Goal: Task Accomplishment & Management: Complete application form

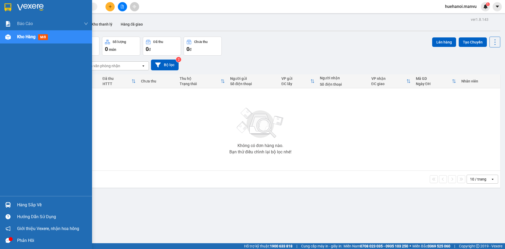
click at [33, 208] on div "Hàng sắp về" at bounding box center [52, 205] width 71 height 8
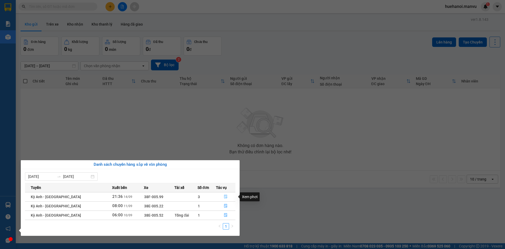
click at [225, 196] on icon "file-done" at bounding box center [226, 197] width 4 height 4
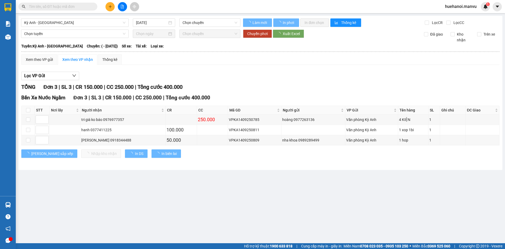
type input "14/09/2025"
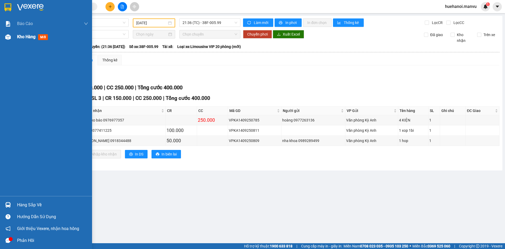
click at [25, 38] on span "Kho hàng" at bounding box center [26, 36] width 18 height 5
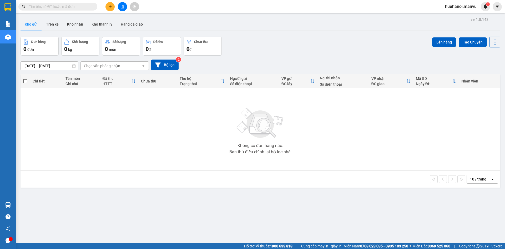
click at [112, 9] on button at bounding box center [110, 6] width 9 height 9
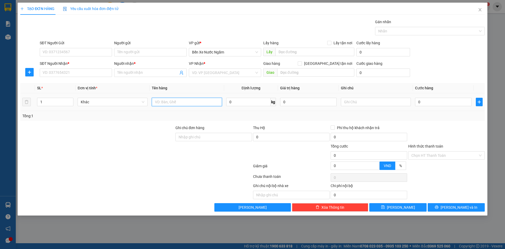
click at [176, 100] on input "text" at bounding box center [187, 102] width 70 height 8
type input "1 xốp"
click at [59, 55] on input "SĐT Người Gửi" at bounding box center [76, 52] width 72 height 8
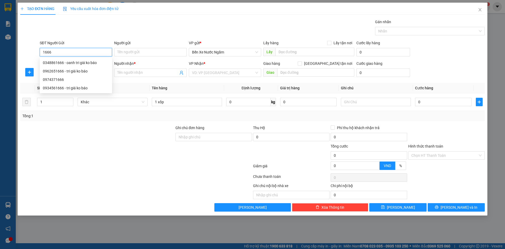
click at [59, 55] on input "1666" at bounding box center [76, 52] width 72 height 8
click at [56, 62] on div "0348861666 - oanh tri giá ko báo" at bounding box center [76, 63] width 66 height 6
type input "0348861666"
type input "oanh tri giá ko báo"
type input "0348861666"
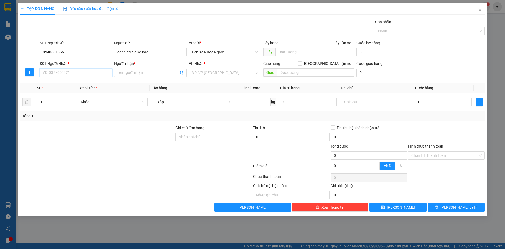
click at [61, 74] on input "SĐT Người Nhận *" at bounding box center [76, 72] width 72 height 8
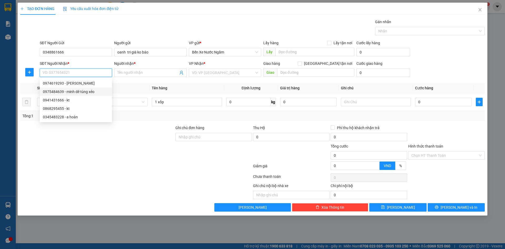
click at [71, 91] on div "0975484639 - minh dê tùng xẻo" at bounding box center [76, 92] width 66 height 6
type input "0975484639"
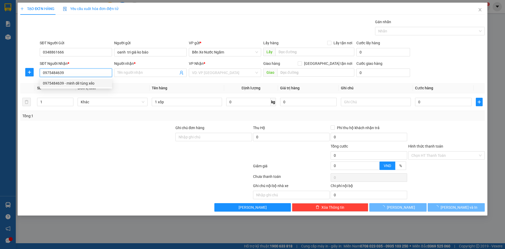
type input "minh dê tùng xẻo"
type input "ky long"
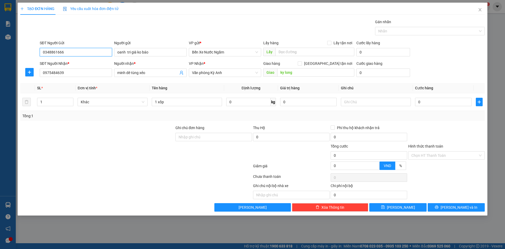
click at [70, 54] on input "0348861666" at bounding box center [76, 52] width 72 height 8
type input "0"
type input "0962651666"
click at [74, 63] on div "0962651666 - tri giá ko báo" at bounding box center [76, 63] width 66 height 6
type input "tri giá ko báo"
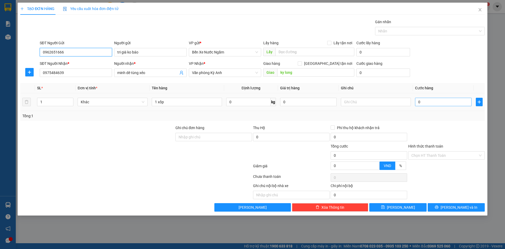
type input "0962651666"
click at [449, 102] on input "0" at bounding box center [443, 102] width 57 height 8
type input "2"
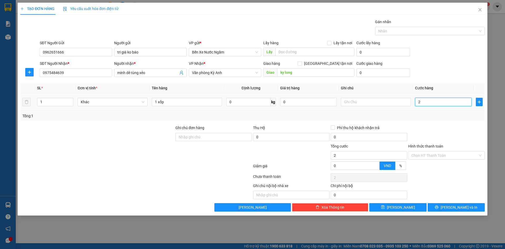
type input "20"
type input "200"
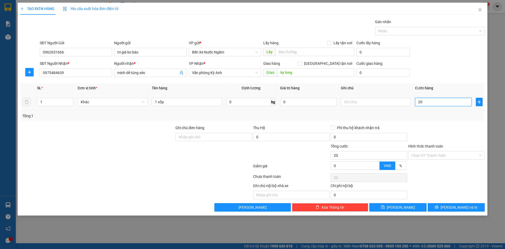
type input "200"
type input "2.000"
type input "20.000"
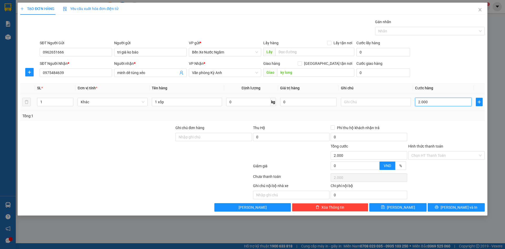
type input "20.000"
type input "200.000"
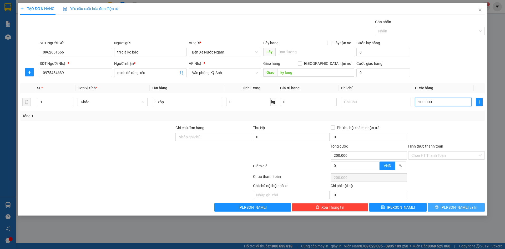
type input "200.000"
click at [461, 206] on span "Lưu và In" at bounding box center [459, 207] width 37 height 6
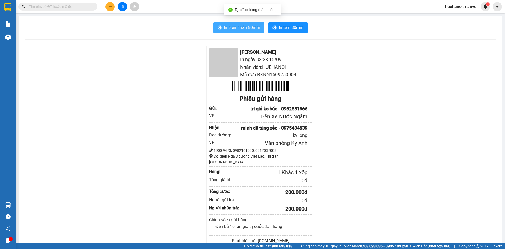
click at [244, 28] on span "In biên nhận 80mm" at bounding box center [242, 27] width 36 height 7
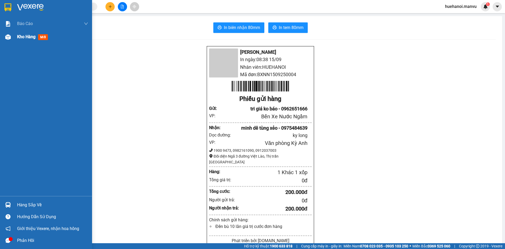
click at [26, 35] on span "Kho hàng" at bounding box center [26, 36] width 18 height 5
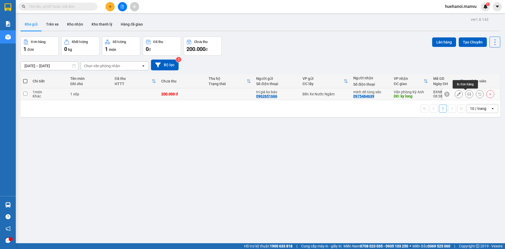
click at [468, 94] on icon at bounding box center [470, 94] width 4 height 4
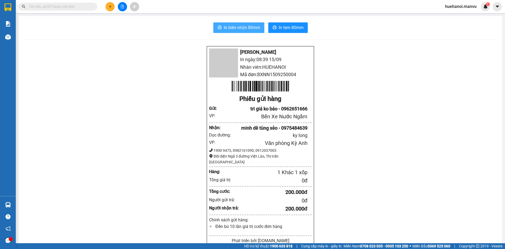
click at [234, 28] on span "In biên nhận 80mm" at bounding box center [242, 27] width 36 height 7
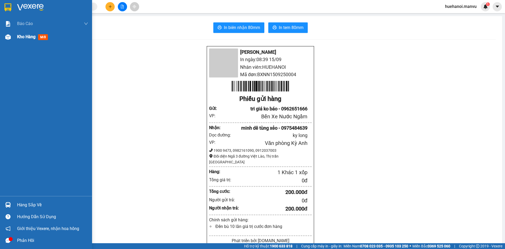
click at [26, 39] on span "Kho hàng" at bounding box center [26, 36] width 18 height 5
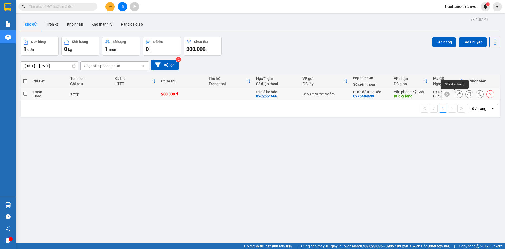
click at [457, 93] on icon at bounding box center [459, 94] width 4 height 4
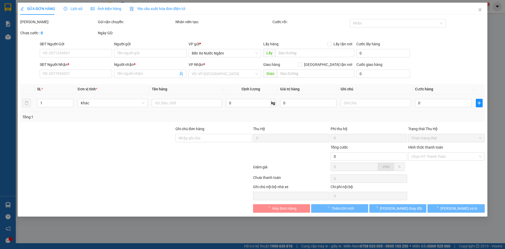
type input "0962651666"
type input "tri giá ko báo"
type input "0975484639"
type input "minh dê tùng xẻo"
type input "ky long"
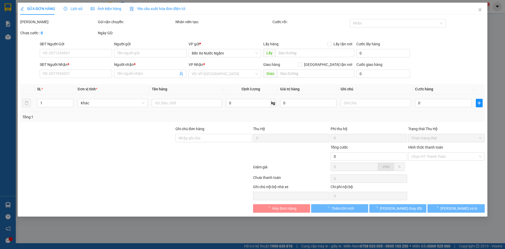
type input "200.000"
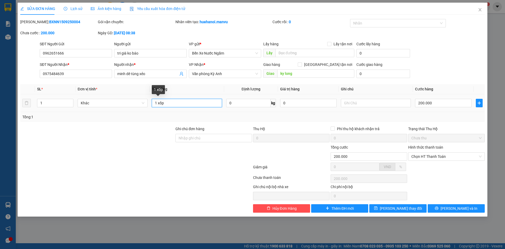
click at [158, 103] on input "1 xốp" at bounding box center [187, 103] width 70 height 8
click at [157, 103] on input "1 xốp" at bounding box center [187, 103] width 70 height 8
type input "2 xốp"
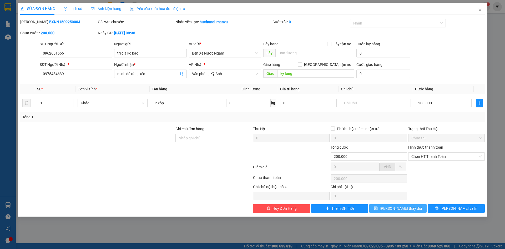
click at [406, 211] on button "Lưu thay đổi" at bounding box center [398, 208] width 57 height 8
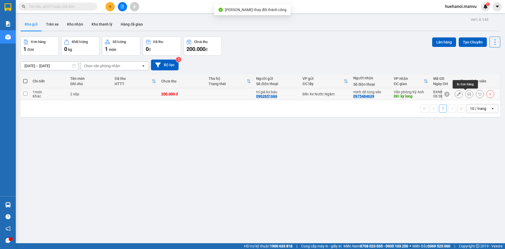
click at [468, 96] on icon at bounding box center [470, 94] width 4 height 4
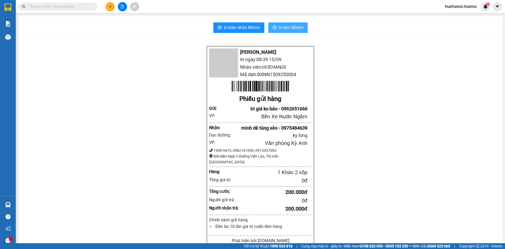
click at [278, 32] on button "In tem 80mm" at bounding box center [287, 27] width 39 height 11
click at [228, 30] on span "In biên nhận 80mm" at bounding box center [242, 27] width 36 height 7
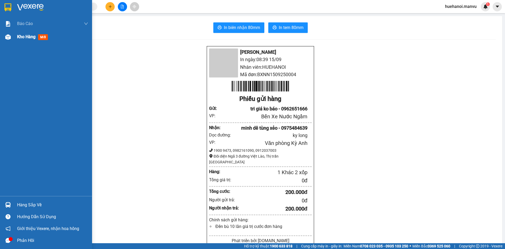
click at [26, 37] on span "Kho hàng" at bounding box center [26, 36] width 18 height 5
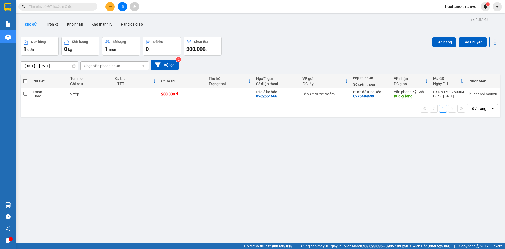
click at [24, 81] on span at bounding box center [25, 81] width 4 height 4
click at [25, 78] on input "checkbox" at bounding box center [25, 78] width 0 height 0
checkbox input "true"
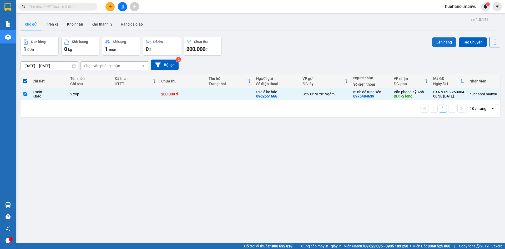
click at [436, 42] on button "Lên hàng" at bounding box center [444, 41] width 24 height 9
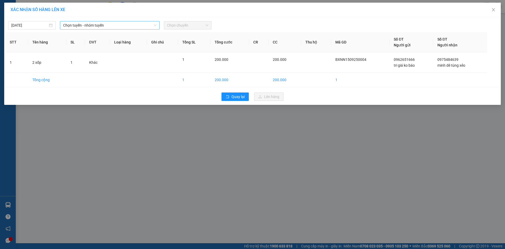
click at [73, 24] on span "Chọn tuyến - nhóm tuyến" at bounding box center [109, 25] width 93 height 8
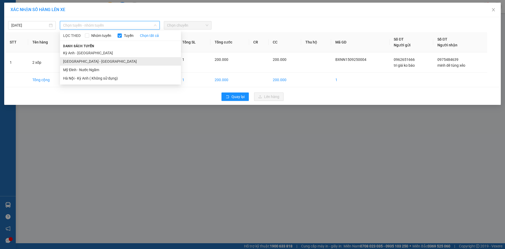
click at [77, 61] on li "Hà Nội - Kỳ Anh" at bounding box center [120, 61] width 121 height 8
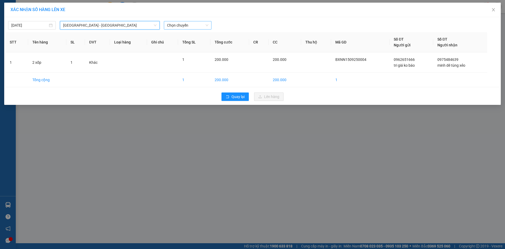
click at [180, 23] on span "Chọn chuyến" at bounding box center [187, 25] width 41 height 8
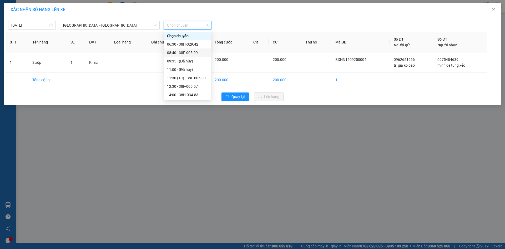
click at [184, 54] on div "08:40 - 38F-005.99" at bounding box center [187, 53] width 41 height 6
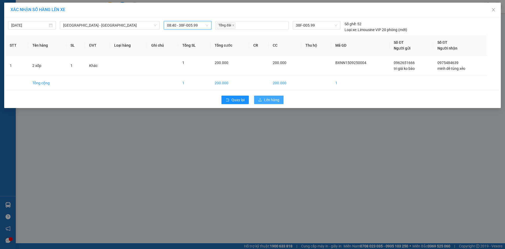
click at [267, 102] on span "Lên hàng" at bounding box center [271, 100] width 15 height 6
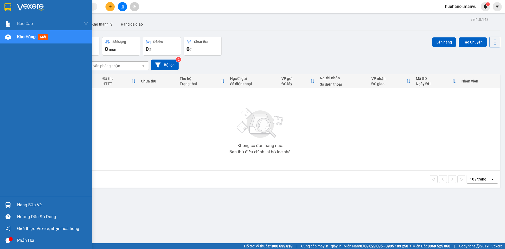
click at [24, 207] on div "Hàng sắp về" at bounding box center [52, 205] width 71 height 8
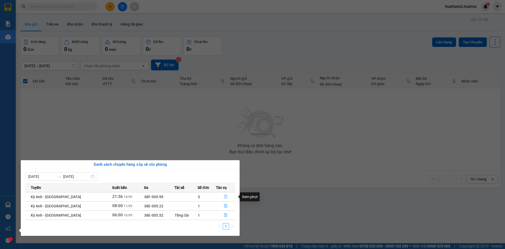
click at [224, 197] on icon "file-done" at bounding box center [226, 197] width 4 height 4
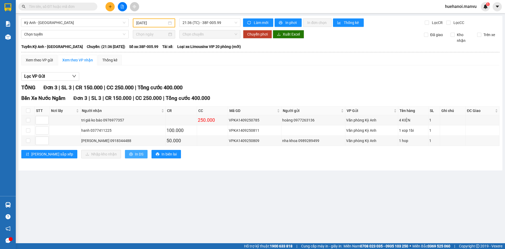
click at [135, 157] on span "In DS" at bounding box center [139, 154] width 8 height 6
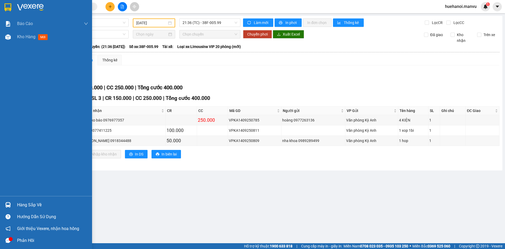
click at [7, 239] on icon "message" at bounding box center [8, 240] width 5 height 5
click at [22, 35] on span "Kho hàng" at bounding box center [26, 36] width 18 height 5
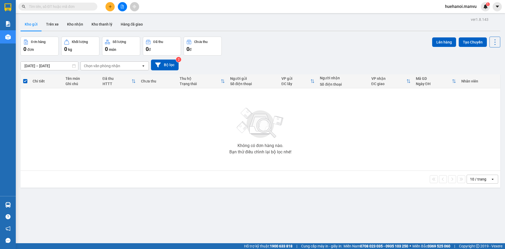
click at [108, 4] on button at bounding box center [110, 6] width 9 height 9
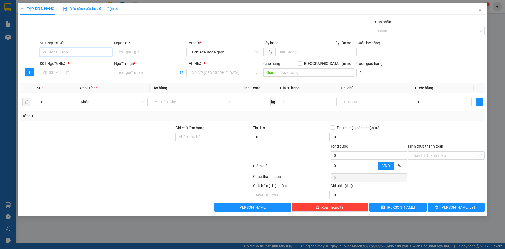
click at [88, 55] on input "SĐT Người Gửi" at bounding box center [76, 52] width 72 height 8
click at [88, 55] on input "670" at bounding box center [76, 52] width 72 height 8
type input "6"
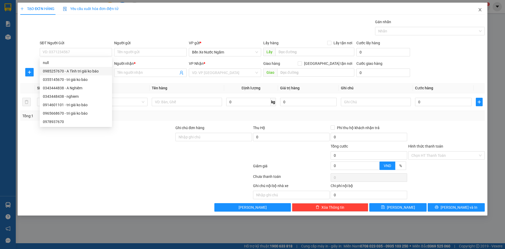
click at [479, 10] on icon "close" at bounding box center [480, 10] width 4 height 4
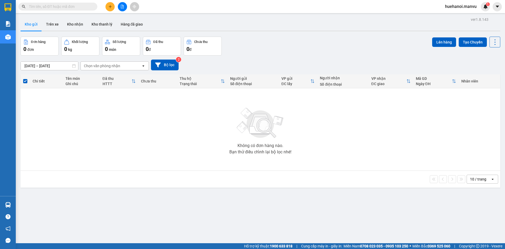
click at [159, 213] on div "ver 1.8.143 Kho gửi Trên xe Kho nhận Kho thanh lý Hàng đã giao Đơn hàng 0 đơn K…" at bounding box center [260, 140] width 484 height 249
click at [107, 8] on button at bounding box center [110, 6] width 9 height 9
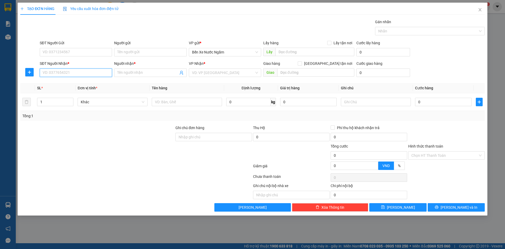
click at [84, 70] on input "SĐT Người Nhận *" at bounding box center [76, 72] width 72 height 8
type input "0986102680"
click at [67, 81] on div "0986102680 - chị thu" at bounding box center [76, 83] width 66 height 6
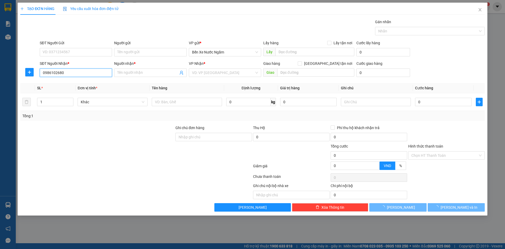
type input "chị thu"
type input "cẩm xuyên"
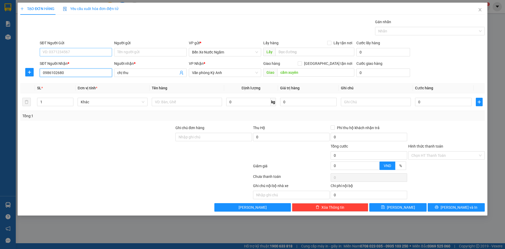
type input "0986102680"
click at [78, 55] on input "SĐT Người Gửi" at bounding box center [76, 52] width 72 height 8
click at [59, 71] on div "0372760035 - tri giá ko báo" at bounding box center [76, 71] width 66 height 6
type input "0372760035"
type input "tri giá ko báo"
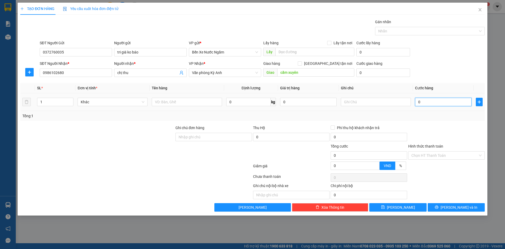
click at [435, 103] on input "0" at bounding box center [443, 102] width 57 height 8
type input "5"
type input "50"
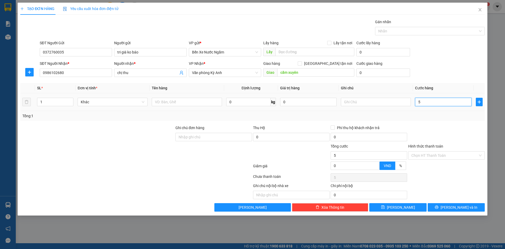
type input "50"
type input "500"
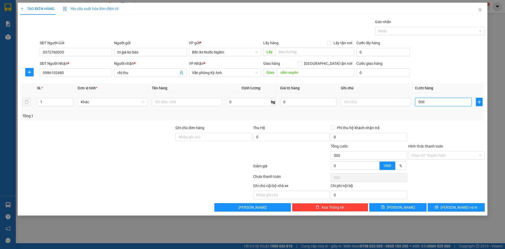
type input "5.000"
type input "50.000"
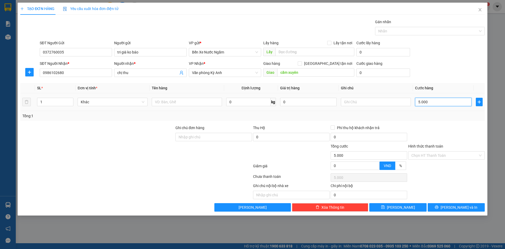
type input "50.000"
type input "500.000"
type input "50.000"
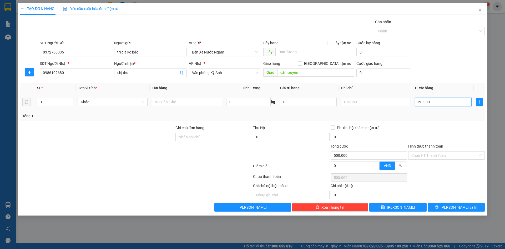
type input "50.000"
click at [191, 104] on input "text" at bounding box center [187, 102] width 70 height 8
type input "1 thùng dược"
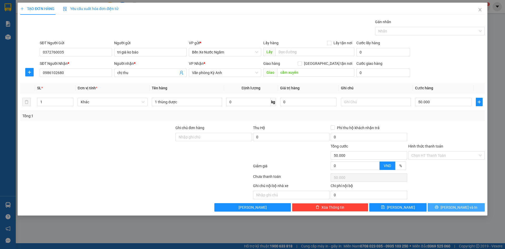
click at [452, 203] on button "Lưu và In" at bounding box center [456, 207] width 57 height 8
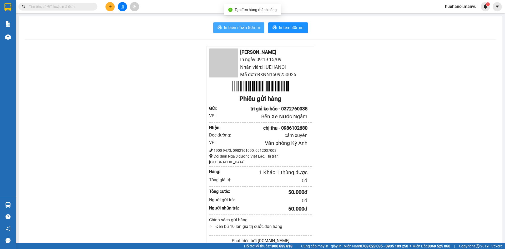
click at [236, 23] on button "In biên nhận 80mm" at bounding box center [238, 27] width 51 height 11
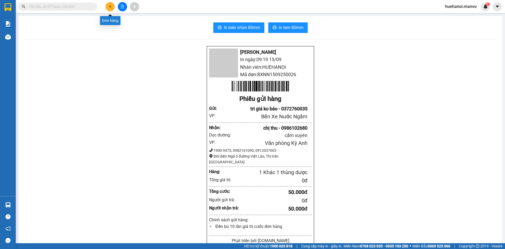
click at [107, 8] on button at bounding box center [110, 6] width 9 height 9
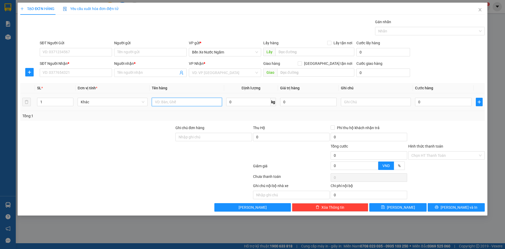
click at [171, 104] on input "text" at bounding box center [187, 102] width 70 height 8
type input "1 hôp"
click at [62, 70] on input "SĐT Người Nhận *" at bounding box center [76, 72] width 72 height 8
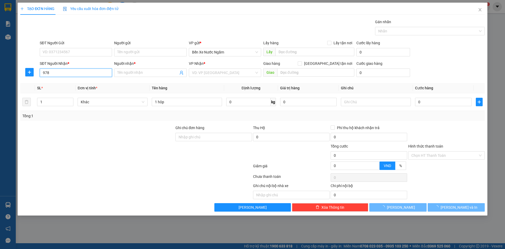
click at [63, 70] on input "978" at bounding box center [76, 72] width 72 height 8
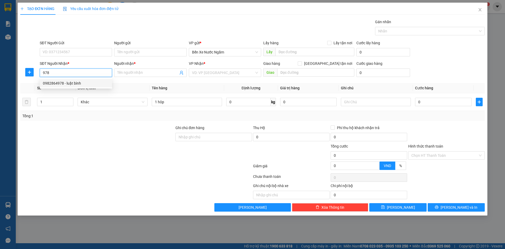
click at [67, 83] on div "0982864978 - luật bình" at bounding box center [76, 83] width 66 height 6
type input "0982864978"
type input "luật bình"
type input "0982864978"
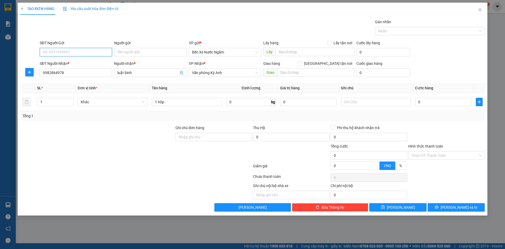
click at [81, 53] on input "SĐT Người Gửi" at bounding box center [76, 52] width 72 height 8
click at [79, 62] on div "0967641195 - hà tri giá ko bao" at bounding box center [76, 63] width 66 height 6
type input "0967641195"
type input "hà tri giá ko bao"
click at [447, 103] on input "0" at bounding box center [443, 102] width 57 height 8
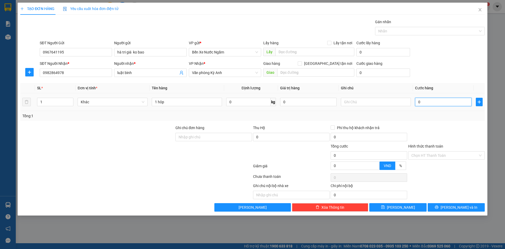
type input "5"
type input "50"
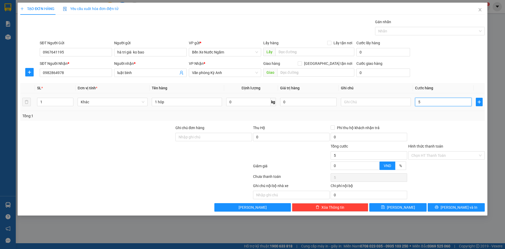
type input "50"
type input "500"
type input "5.000"
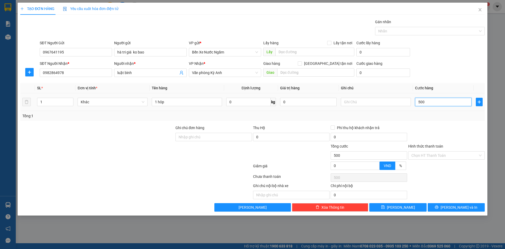
type input "5.000"
type input "50.000"
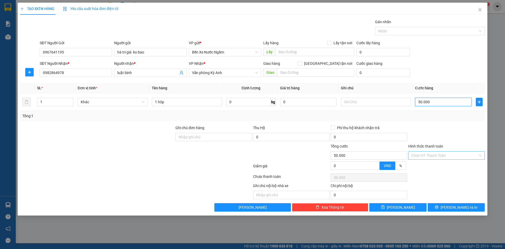
type input "50.000"
click at [449, 157] on input "Hình thức thanh toán" at bounding box center [445, 155] width 67 height 8
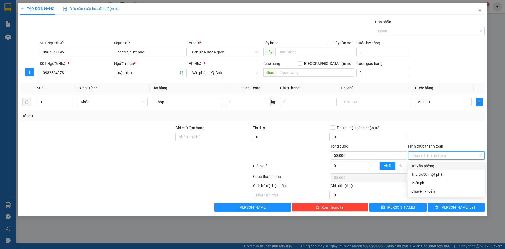
click at [431, 167] on div "Tại văn phòng" at bounding box center [447, 166] width 70 height 6
type input "0"
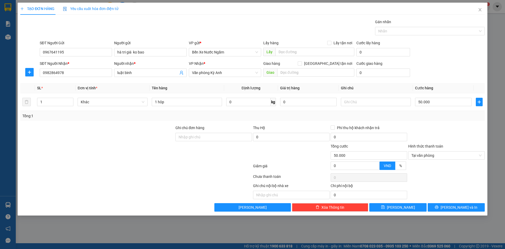
click at [447, 211] on div "TẠO ĐƠN HÀNG Yêu cầu xuất hóa đơn điện tử Transit Pickup Surcharge Ids Transit …" at bounding box center [253, 109] width 470 height 213
click at [437, 205] on button "Lưu và In" at bounding box center [456, 207] width 57 height 8
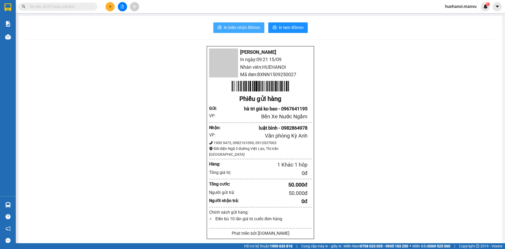
click at [234, 29] on span "In biên nhận 80mm" at bounding box center [242, 27] width 36 height 7
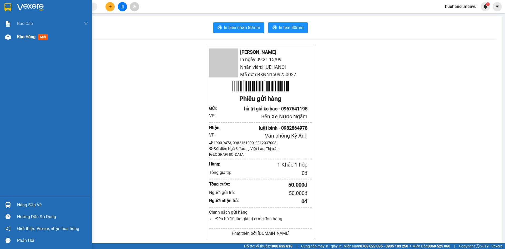
click at [21, 39] on span "Kho hàng" at bounding box center [26, 36] width 18 height 5
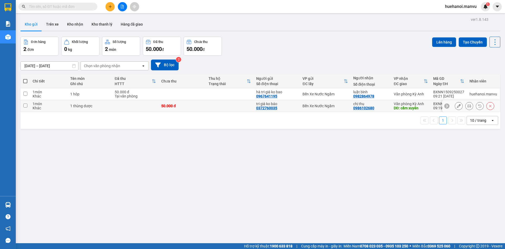
click at [459, 107] on div at bounding box center [459, 106] width 8 height 8
click at [457, 107] on icon at bounding box center [459, 106] width 4 height 4
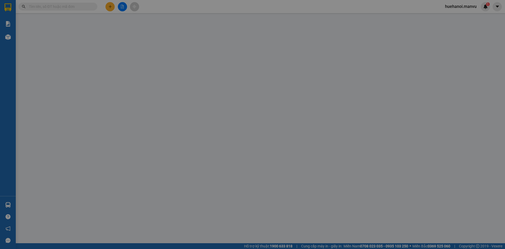
type input "0372760035"
type input "tri giá ko báo"
type input "0986102680"
type input "chị thu"
type input "cẩm xuyên"
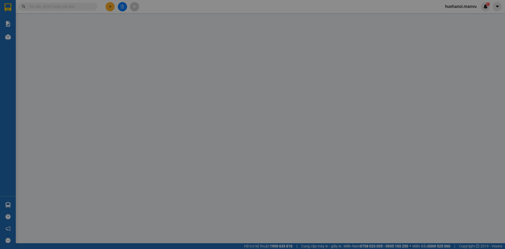
type input "50.000"
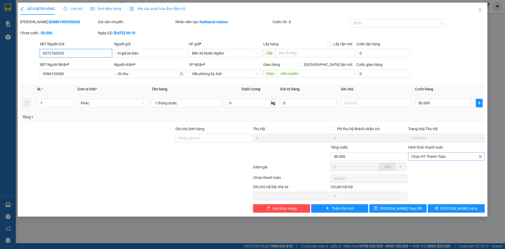
click at [453, 156] on span "Chọn HT Thanh Toán" at bounding box center [447, 156] width 70 height 8
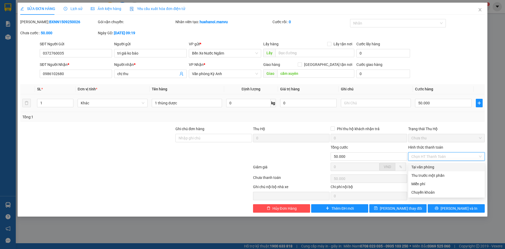
click at [426, 167] on div "Tại văn phòng" at bounding box center [447, 167] width 70 height 6
type input "0"
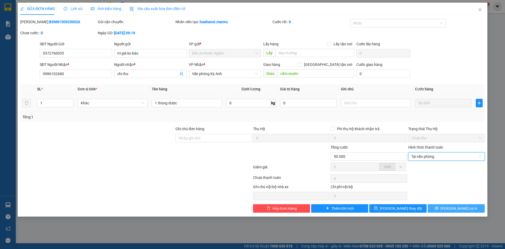
click at [448, 212] on button "Lưu và In" at bounding box center [456, 208] width 57 height 8
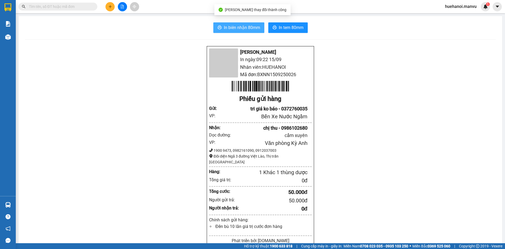
click at [249, 29] on span "In biên nhận 80mm" at bounding box center [242, 27] width 36 height 7
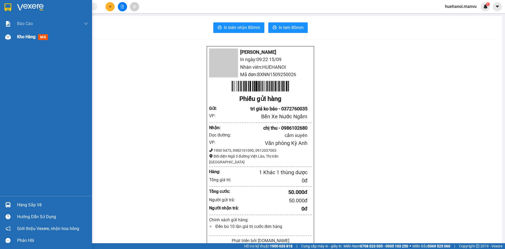
click at [22, 37] on span "Kho hàng" at bounding box center [26, 36] width 18 height 5
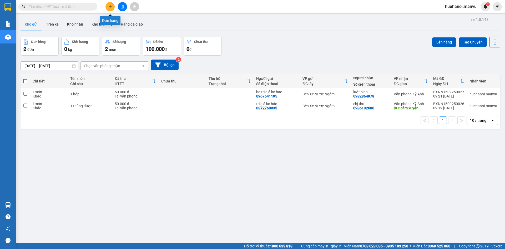
click at [109, 7] on icon "plus" at bounding box center [110, 7] width 4 height 4
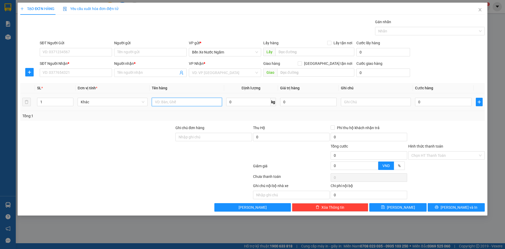
click at [179, 101] on input "text" at bounding box center [187, 102] width 70 height 8
type input "1 hôp"
click at [92, 74] on input "SĐT Người Nhận *" at bounding box center [76, 72] width 72 height 8
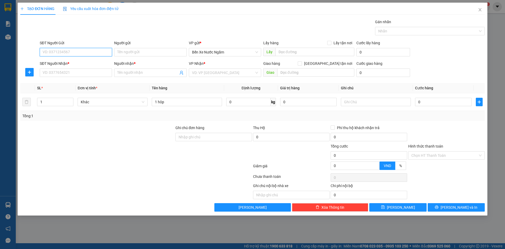
drag, startPoint x: 75, startPoint y: 52, endPoint x: 79, endPoint y: 52, distance: 3.9
click at [79, 52] on input "SĐT Người Gửi" at bounding box center [76, 52] width 72 height 8
type input "0977972759"
click at [81, 73] on input "SĐT Người Nhận *" at bounding box center [76, 72] width 72 height 8
type input "0931187678"
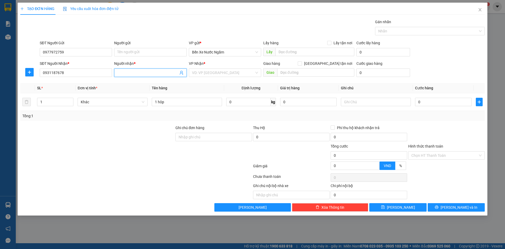
click at [122, 73] on input "Người nhận *" at bounding box center [147, 73] width 61 height 6
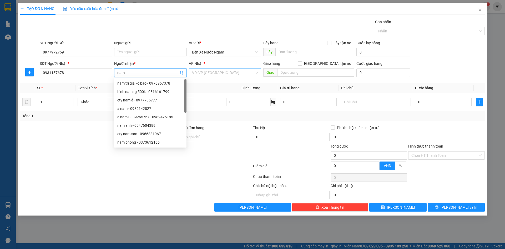
type input "nam"
click at [227, 75] on input "search" at bounding box center [223, 73] width 62 height 8
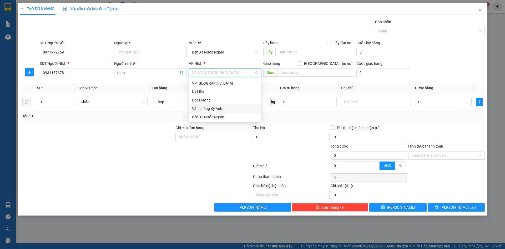
click at [225, 106] on div "Văn phòng Kỳ Anh" at bounding box center [225, 109] width 66 height 6
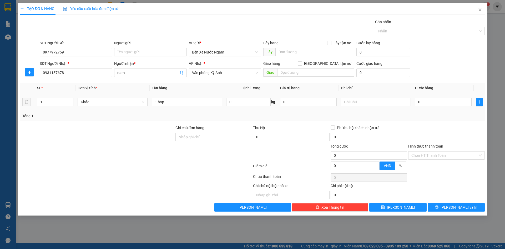
click at [188, 107] on div "1 hôp" at bounding box center [187, 102] width 70 height 11
click at [188, 100] on input "1 hôp" at bounding box center [187, 102] width 70 height 8
type input "1 hôp pt"
click at [432, 99] on input "0" at bounding box center [443, 102] width 57 height 8
type input "5"
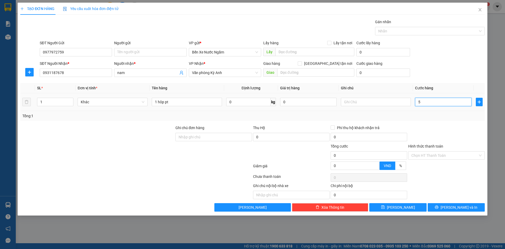
type input "5"
type input "50"
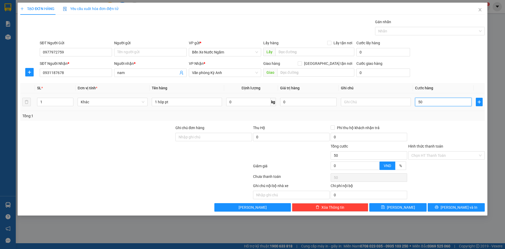
type input "500"
type input "5.000"
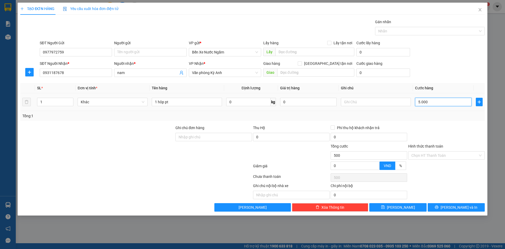
type input "5.000"
type input "50.000"
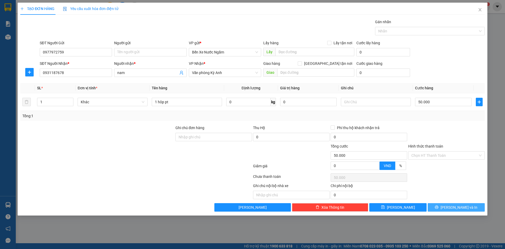
click at [442, 210] on button "Lưu và In" at bounding box center [456, 207] width 57 height 8
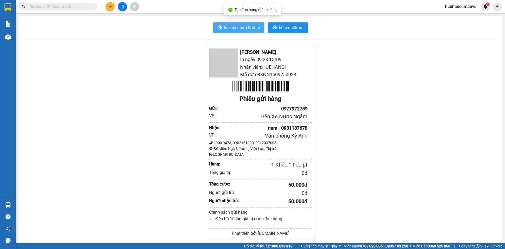
click at [235, 28] on span "In biên nhận 80mm" at bounding box center [242, 27] width 36 height 7
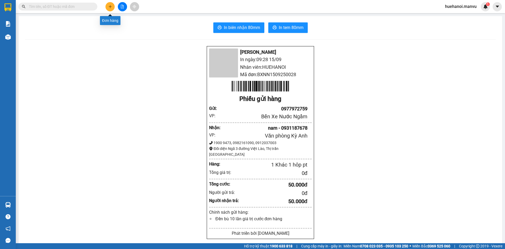
click at [109, 6] on icon "plus" at bounding box center [110, 7] width 4 height 4
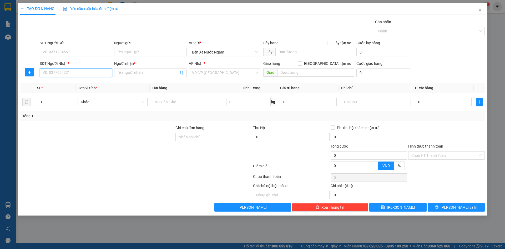
click at [66, 73] on input "SĐT Người Nhận *" at bounding box center [76, 72] width 72 height 8
click at [62, 74] on input "806" at bounding box center [76, 72] width 72 height 8
click at [66, 84] on div "0979723806 - c dung hồngđịnh" at bounding box center [76, 83] width 66 height 6
type input "0979723806"
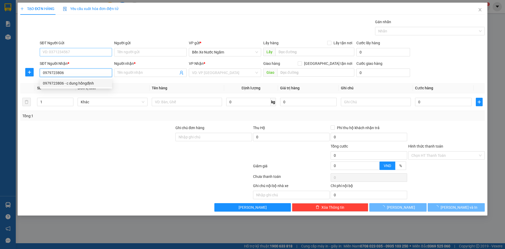
type input "c dung hồngđịnh"
type input "k trinh"
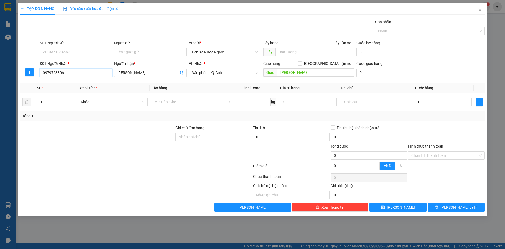
type input "0979723806"
click at [71, 50] on input "SĐT Người Gửi" at bounding box center [76, 52] width 72 height 8
click at [71, 60] on div "0965561977 - duy trang tri giá ko báo" at bounding box center [76, 63] width 66 height 6
type input "0965561977"
type input "duy trang tri giá ko báo"
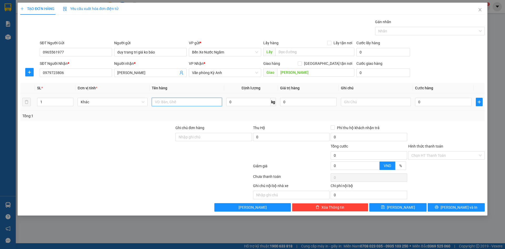
click at [169, 100] on input "text" at bounding box center [187, 102] width 70 height 8
type input "4 quả lốp"
click at [424, 103] on input "0" at bounding box center [443, 102] width 57 height 8
type input "2"
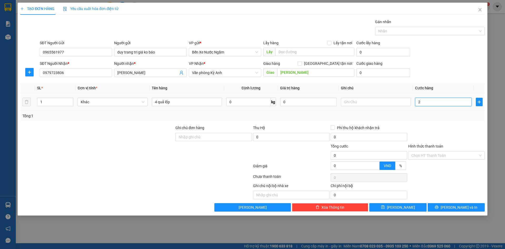
type input "2"
type input "20"
type input "200"
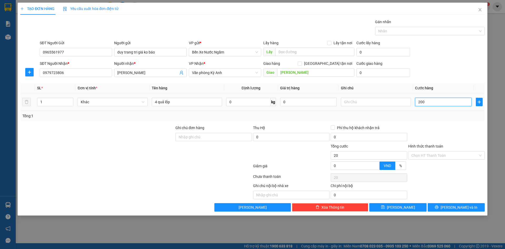
type input "200"
type input "2.000"
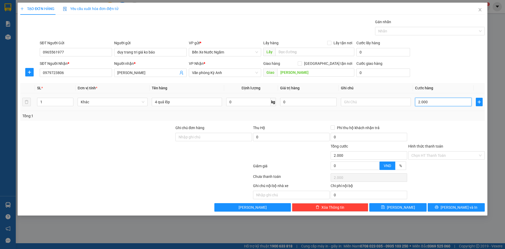
type input "20.000"
type input "200.000"
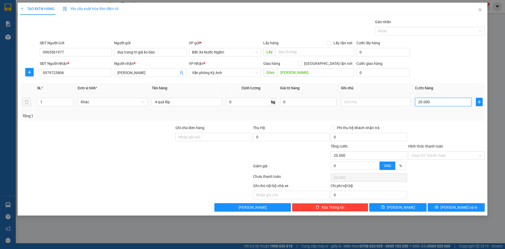
type input "200.000"
click at [193, 102] on input "4 quả lốp" at bounding box center [187, 102] width 70 height 8
click at [178, 103] on input "4 quả lốp 1pb" at bounding box center [187, 102] width 70 height 8
type input "4 quả lốp 1pbi"
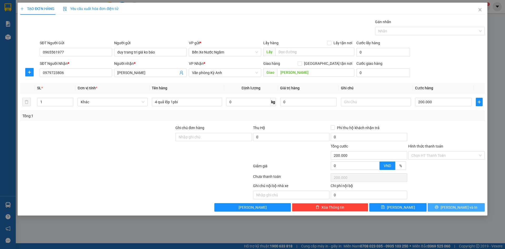
click at [432, 209] on button "Lưu và In" at bounding box center [456, 207] width 57 height 8
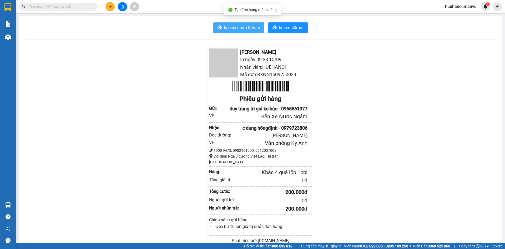
click at [230, 29] on span "In biên nhận 80mm" at bounding box center [242, 27] width 36 height 7
click at [108, 4] on button at bounding box center [110, 6] width 9 height 9
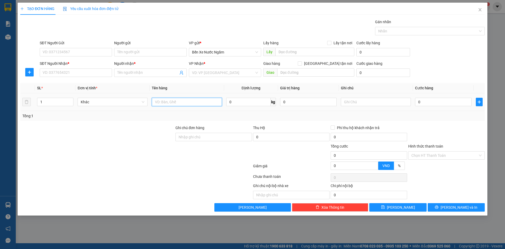
click at [173, 101] on input "text" at bounding box center [187, 102] width 70 height 8
type input "1` thùng"
click at [74, 72] on input "SĐT Người Nhận *" at bounding box center [76, 72] width 72 height 8
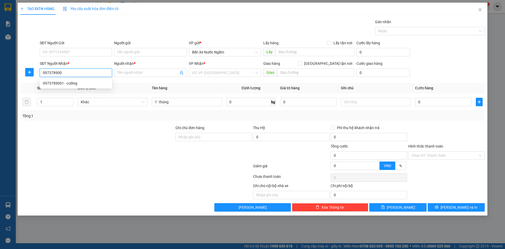
type input "0973789001"
click at [57, 82] on div "0973789001 - cường" at bounding box center [76, 83] width 66 height 6
type input "cường"
type input "k long"
type input "0973789001"
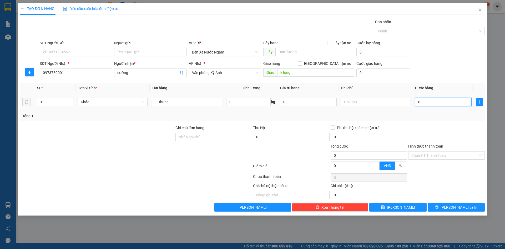
click at [440, 102] on input "0" at bounding box center [443, 102] width 57 height 8
type input "5"
type input "50"
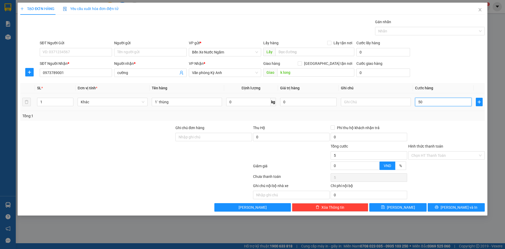
type input "50"
type input "500"
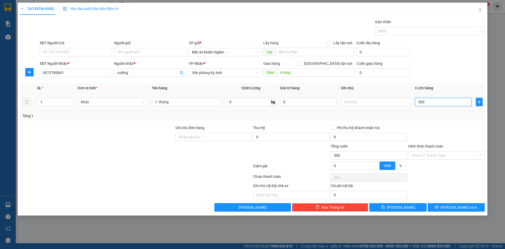
type input "5.000"
type input "50.000"
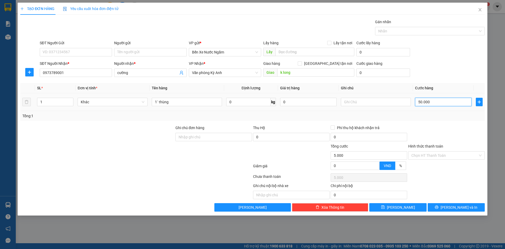
type input "50.000"
click at [177, 104] on input "1` thùng" at bounding box center [187, 102] width 70 height 8
type input "1` thùng keo"
click at [78, 52] on input "SĐT Người Gửi" at bounding box center [76, 52] width 72 height 8
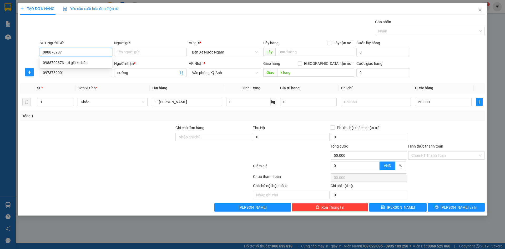
type input "0988709873"
click at [72, 65] on div "0988709873 - tri giá ko báo" at bounding box center [76, 63] width 66 height 6
type input "tri giá ko báo"
type input "0988709873"
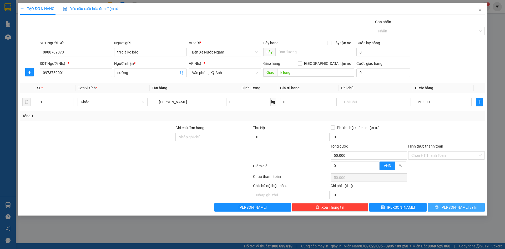
click at [459, 205] on span "Lưu và In" at bounding box center [459, 207] width 37 height 6
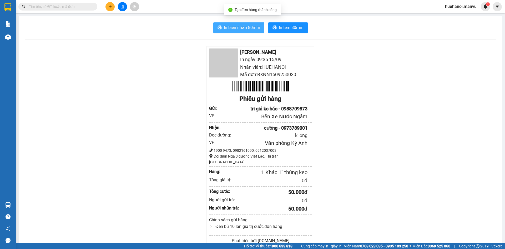
click at [250, 30] on span "In biên nhận 80mm" at bounding box center [242, 27] width 36 height 7
click at [106, 8] on button at bounding box center [110, 6] width 9 height 9
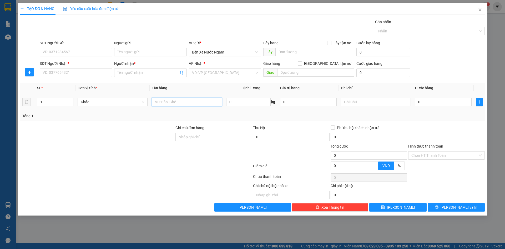
click at [159, 102] on input "text" at bounding box center [187, 102] width 70 height 8
type input "1 thùng nhỏ"
click at [73, 52] on input "SĐT Người Gửi" at bounding box center [76, 52] width 72 height 8
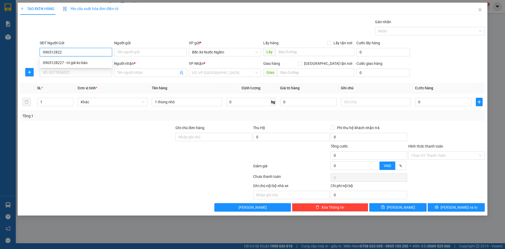
type input "0965128227"
click at [73, 61] on div "0965128227 - tri giá ko báo" at bounding box center [76, 63] width 66 height 6
type input "tri giá ko báo"
type input "0965128227"
click at [66, 76] on input "SĐT Người Nhận *" at bounding box center [76, 72] width 72 height 8
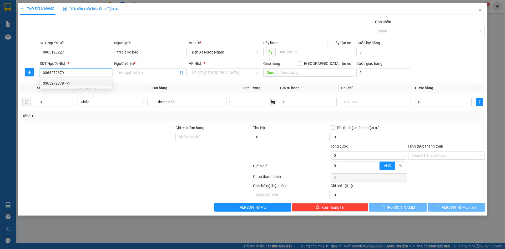
click at [65, 82] on div "0365272379 - kt" at bounding box center [76, 83] width 66 height 6
type input "0365272379"
click at [213, 74] on input "search" at bounding box center [223, 73] width 62 height 8
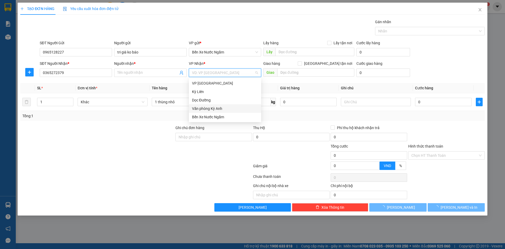
click at [215, 107] on div "Văn phòng Kỳ Anh" at bounding box center [225, 109] width 66 height 6
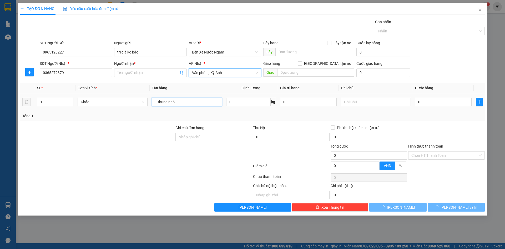
click at [188, 102] on input "1 thùng nhỏ" at bounding box center [187, 102] width 70 height 8
type input "1 thùng nhỏ p"
type input "kt"
type input "k thịnh"
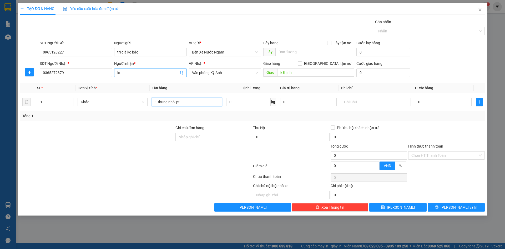
type input "1 thùng nhỏ pt"
click at [136, 74] on input "kt" at bounding box center [147, 73] width 61 height 6
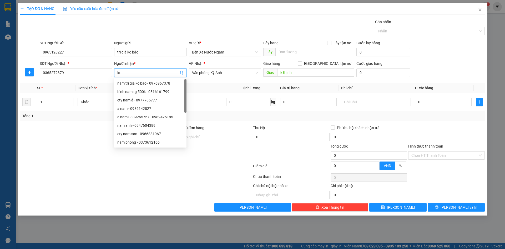
type input "k"
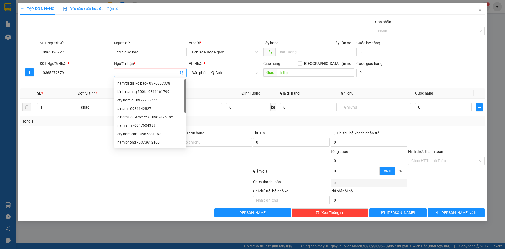
type input "d"
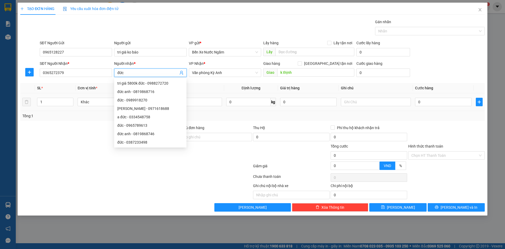
type input "đức"
click at [441, 107] on div "0" at bounding box center [443, 102] width 57 height 11
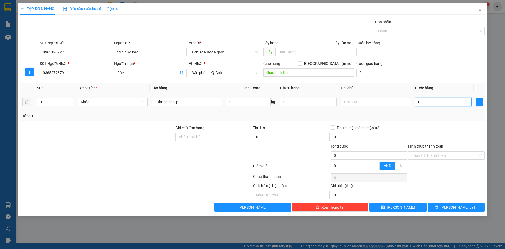
click at [439, 104] on input "0" at bounding box center [443, 102] width 57 height 8
type input "5"
type input "50"
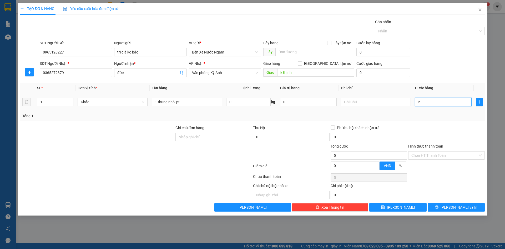
type input "50"
type input "500"
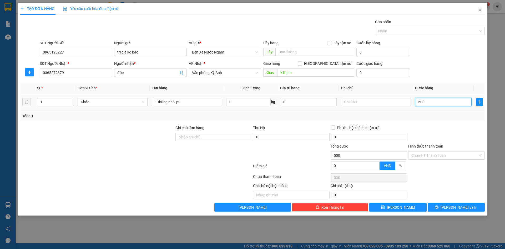
type input "5.000"
type input "50.000"
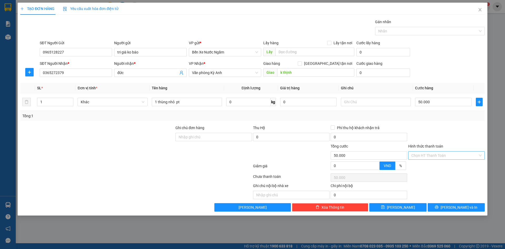
click at [455, 157] on input "Hình thức thanh toán" at bounding box center [445, 155] width 67 height 8
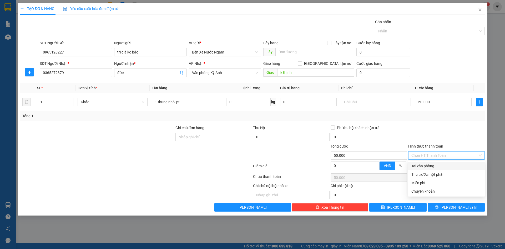
click at [442, 167] on div "Tại văn phòng" at bounding box center [447, 166] width 70 height 6
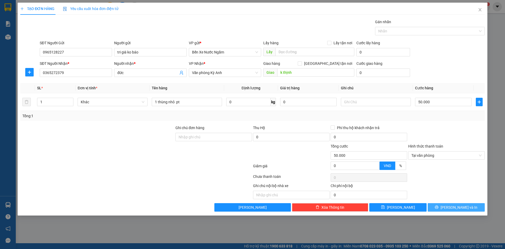
click at [443, 206] on button "Lưu và In" at bounding box center [456, 207] width 57 height 8
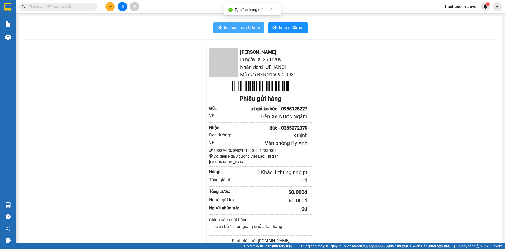
click at [251, 29] on span "In biên nhận 80mm" at bounding box center [242, 27] width 36 height 7
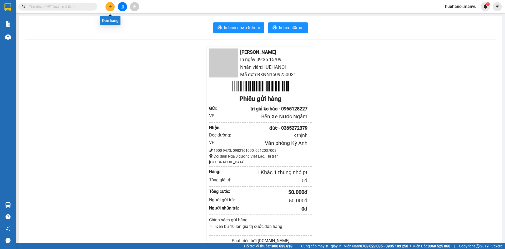
click at [111, 8] on icon "plus" at bounding box center [110, 7] width 4 height 4
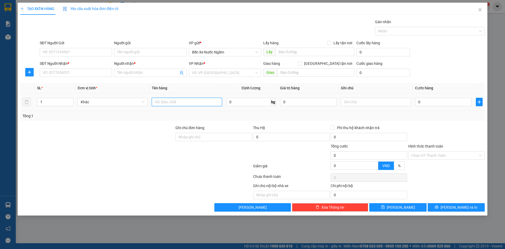
click at [171, 104] on input "text" at bounding box center [187, 102] width 70 height 8
click at [179, 102] on input "1 thùng bánh" at bounding box center [187, 102] width 70 height 8
click at [85, 52] on input "SĐT Người Gửi" at bounding box center [76, 52] width 72 height 8
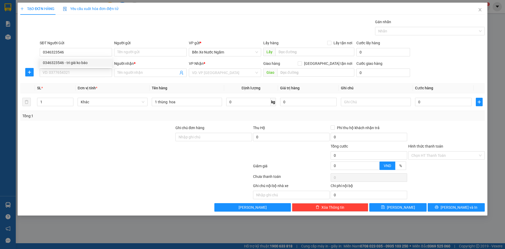
click at [75, 57] on div "SĐT Người Gửi 0346323546" at bounding box center [76, 49] width 72 height 18
click at [72, 62] on div "SĐT Người Nhận *" at bounding box center [76, 64] width 72 height 6
click at [72, 68] on input "SĐT Người Nhận *" at bounding box center [76, 72] width 72 height 8
click at [72, 76] on input "SĐT Người Nhận *" at bounding box center [76, 72] width 72 height 8
click at [74, 52] on input "0346323546" at bounding box center [76, 52] width 72 height 8
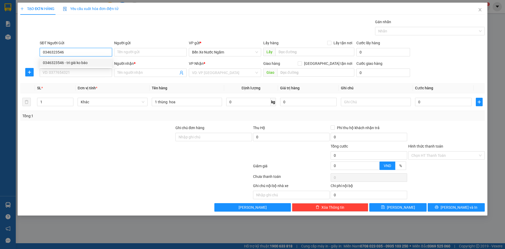
click at [73, 63] on div "0346323546 - tri giá ko báo" at bounding box center [76, 63] width 66 height 6
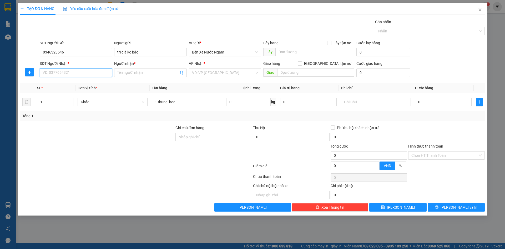
click at [75, 72] on input "SĐT Người Nhận *" at bounding box center [76, 72] width 72 height 8
click at [69, 73] on input "SĐT Người Nhận *" at bounding box center [76, 72] width 72 height 8
click at [129, 70] on input "Người nhận *" at bounding box center [147, 73] width 61 height 6
click at [212, 72] on input "search" at bounding box center [223, 73] width 62 height 8
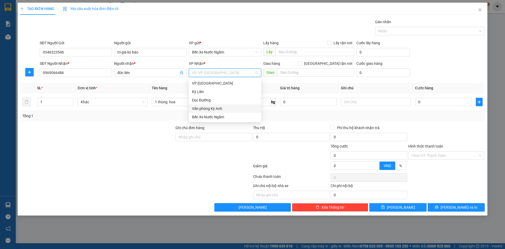
click at [215, 109] on div "Văn phòng Kỳ Anh" at bounding box center [225, 109] width 66 height 6
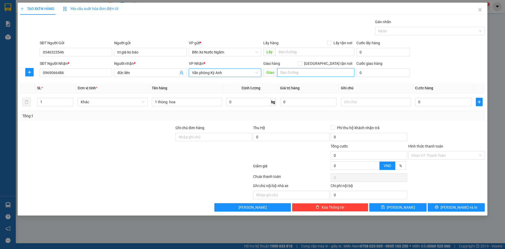
click at [291, 74] on input "text" at bounding box center [315, 72] width 77 height 8
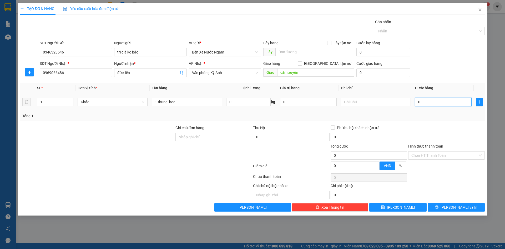
click at [461, 104] on input "0" at bounding box center [443, 102] width 57 height 8
click at [451, 208] on button "Lưu và In" at bounding box center [456, 207] width 57 height 8
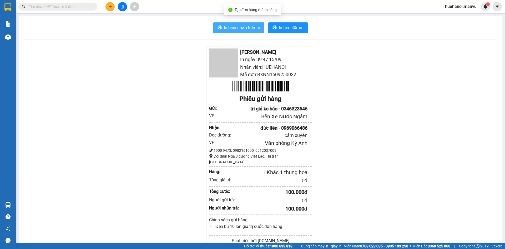
click at [232, 26] on span "In biên nhận 80mm" at bounding box center [242, 27] width 36 height 7
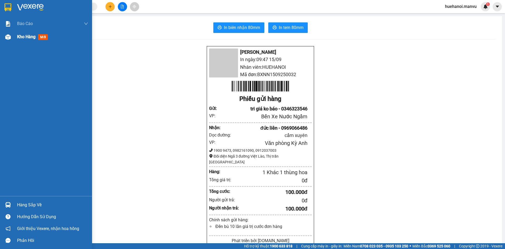
click at [30, 34] on span "Kho hàng" at bounding box center [26, 36] width 18 height 5
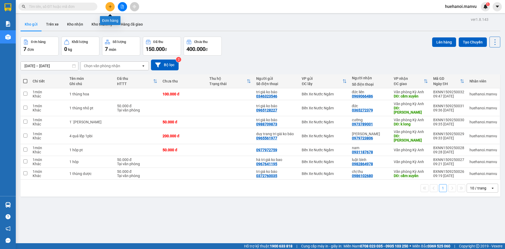
click at [109, 8] on icon "plus" at bounding box center [110, 7] width 4 height 4
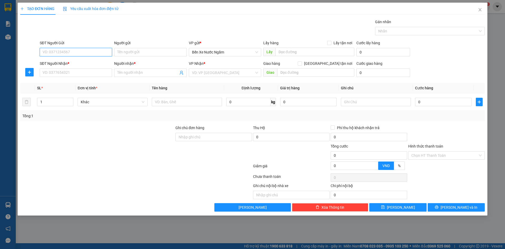
click at [88, 54] on input "SĐT Người Gửi" at bounding box center [76, 52] width 72 height 8
click at [173, 102] on input "text" at bounding box center [187, 102] width 70 height 8
click at [102, 54] on input "SĐT Người Gửi" at bounding box center [76, 52] width 72 height 8
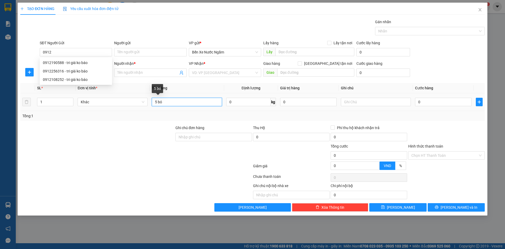
click at [169, 102] on input "5 bó" at bounding box center [187, 102] width 70 height 8
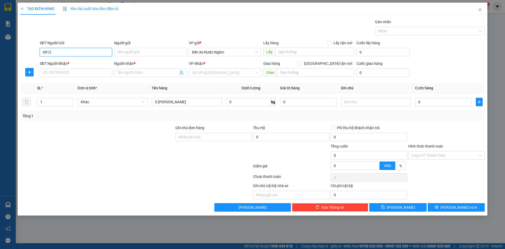
click at [86, 54] on input "0912" at bounding box center [76, 52] width 72 height 8
click at [81, 62] on div "0912351910 - tri giá ko báo" at bounding box center [76, 63] width 66 height 6
click at [72, 74] on input "SĐT Người Nhận *" at bounding box center [76, 72] width 72 height 8
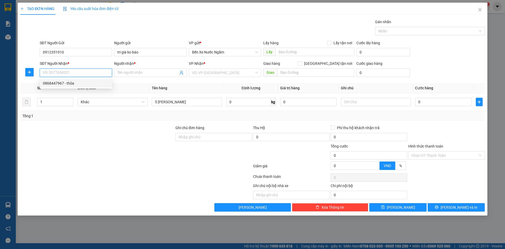
click at [66, 84] on div "0868447967 - thỏa" at bounding box center [76, 83] width 66 height 6
click at [436, 107] on td "0" at bounding box center [443, 102] width 61 height 18
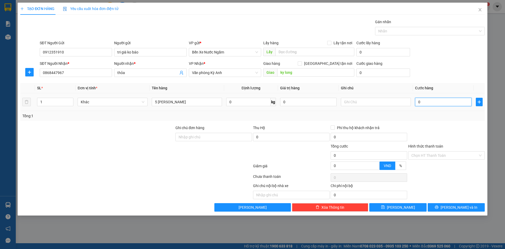
click at [436, 102] on input "0" at bounding box center [443, 102] width 57 height 8
click at [435, 209] on button "Lưu và In" at bounding box center [456, 207] width 57 height 8
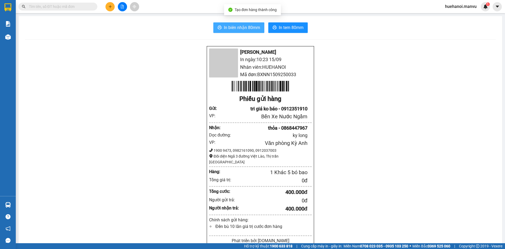
click at [228, 27] on span "In biên nhận 80mm" at bounding box center [242, 27] width 36 height 7
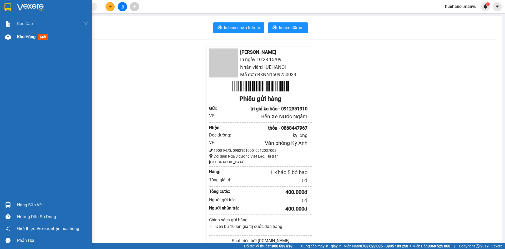
click at [29, 38] on span "Kho hàng" at bounding box center [26, 36] width 18 height 5
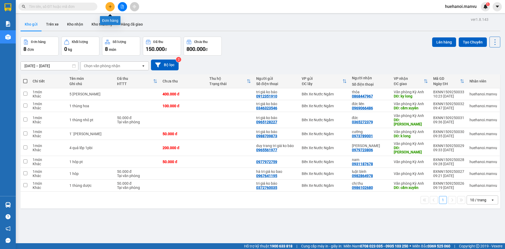
click at [109, 7] on icon "plus" at bounding box center [110, 7] width 4 height 4
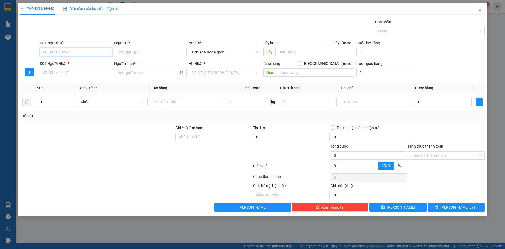
click at [90, 53] on input "SĐT Người Gửi" at bounding box center [76, 52] width 72 height 8
click at [163, 100] on input "text" at bounding box center [187, 102] width 70 height 8
click at [429, 103] on input "0" at bounding box center [443, 102] width 57 height 8
click at [72, 52] on input "SĐT Người Gửi" at bounding box center [76, 52] width 72 height 8
click at [75, 64] on div "0977892468 - tri giá ko báo" at bounding box center [76, 63] width 66 height 6
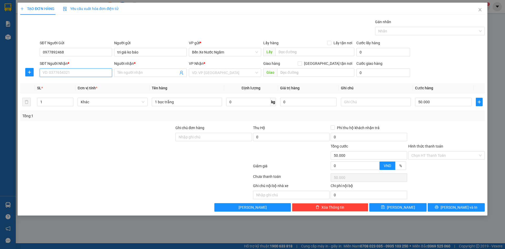
click at [74, 73] on input "SĐT Người Nhận *" at bounding box center [76, 72] width 72 height 8
click at [62, 82] on div "0981530667 - a ba" at bounding box center [76, 83] width 66 height 6
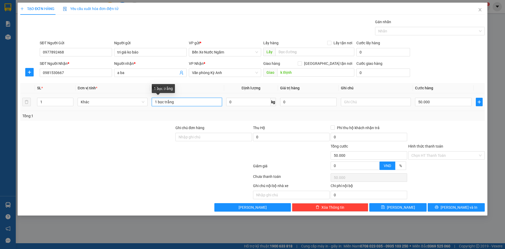
click at [183, 104] on input "1 bọc trắng" at bounding box center [187, 102] width 70 height 8
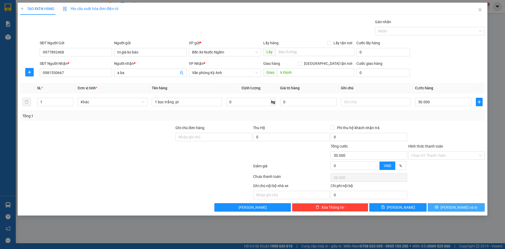
click at [464, 206] on span "Lưu và In" at bounding box center [459, 207] width 37 height 6
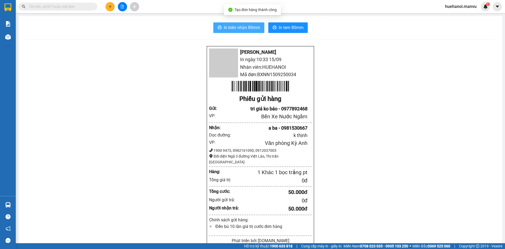
click at [242, 31] on span "In biên nhận 80mm" at bounding box center [242, 27] width 36 height 7
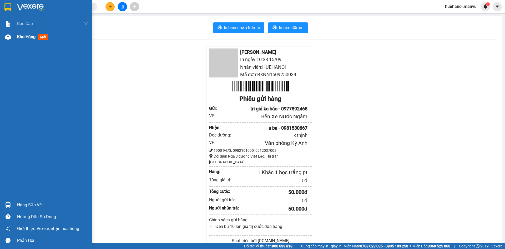
click at [28, 37] on span "Kho hàng" at bounding box center [26, 36] width 18 height 5
